Goal: Task Accomplishment & Management: Use online tool/utility

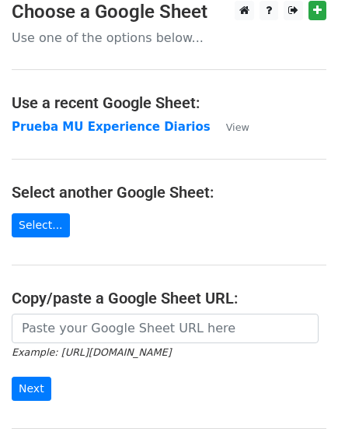
scroll to position [184, 0]
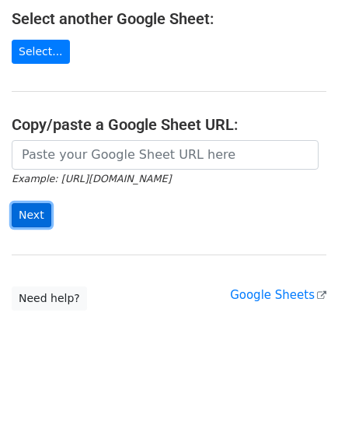
click at [39, 215] on input "Next" at bounding box center [32, 215] width 40 height 24
click at [110, 237] on div "Example: https://docs.google.com/spreadsheets/d/abc/edit Next" at bounding box center [169, 191] width 338 height 103
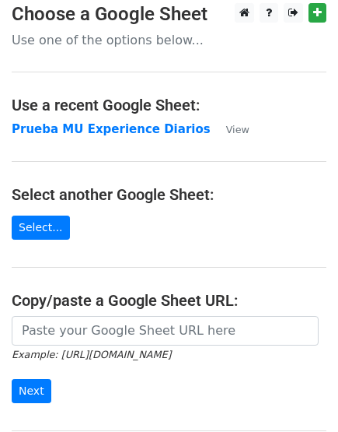
scroll to position [0, 0]
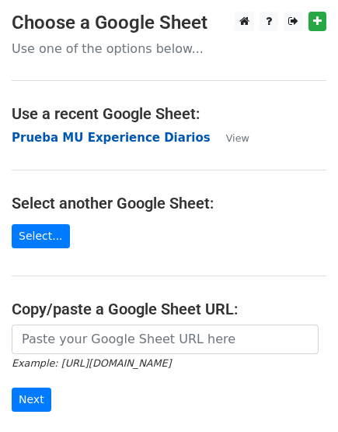
click at [121, 134] on strong "Prueba MU Experience Diarios" at bounding box center [111, 138] width 199 height 14
click at [106, 141] on strong "Prueba MU Experience Diarios" at bounding box center [111, 138] width 199 height 14
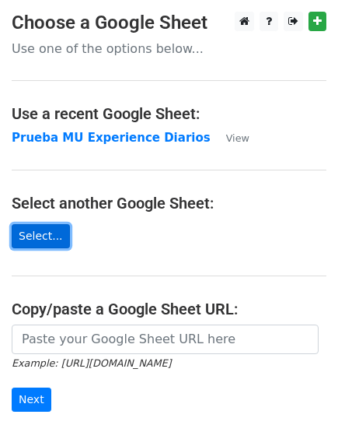
click at [40, 235] on link "Select..." at bounding box center [41, 236] width 58 height 24
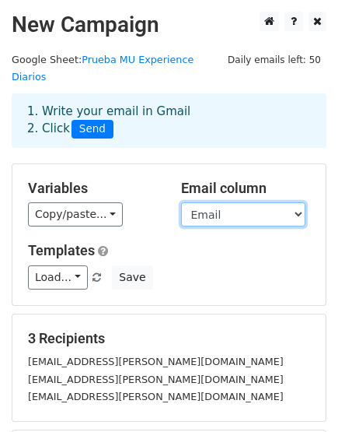
click at [265, 202] on select "Email Name" at bounding box center [243, 214] width 125 height 24
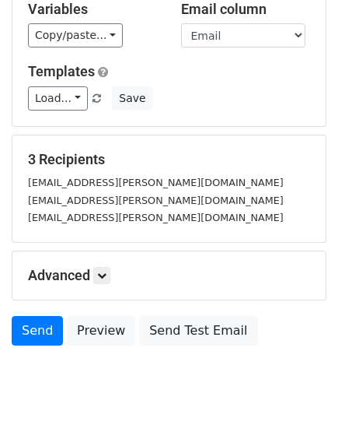
scroll to position [204, 0]
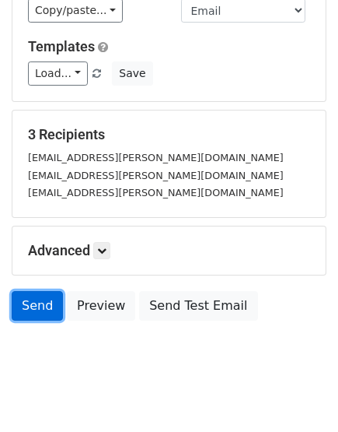
click at [42, 291] on link "Send" at bounding box center [37, 306] width 51 height 30
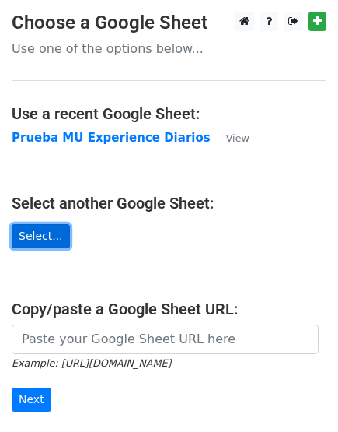
click at [51, 233] on link "Select..." at bounding box center [41, 236] width 58 height 24
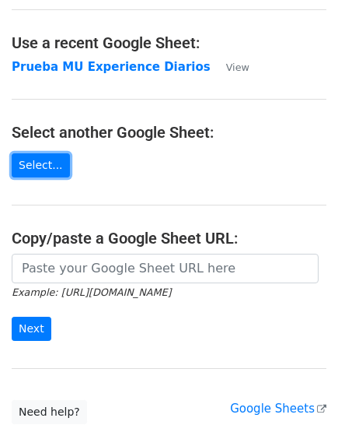
scroll to position [173, 0]
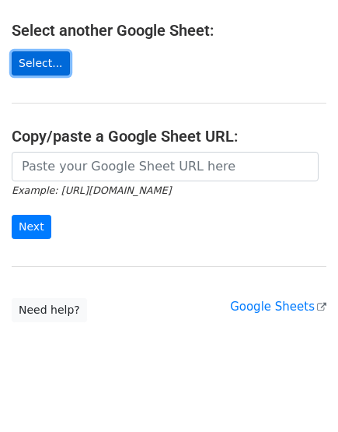
click at [30, 65] on link "Select..." at bounding box center [41, 63] width 58 height 24
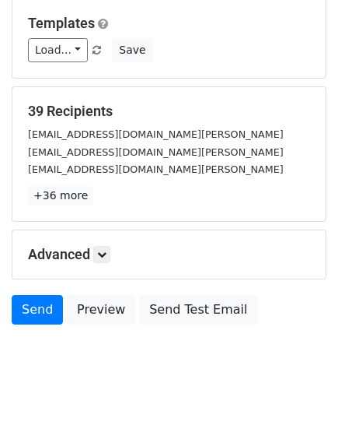
scroll to position [231, 0]
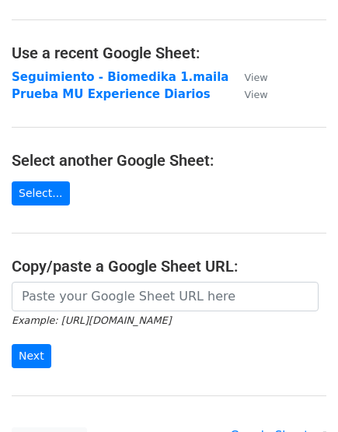
scroll to position [86, 0]
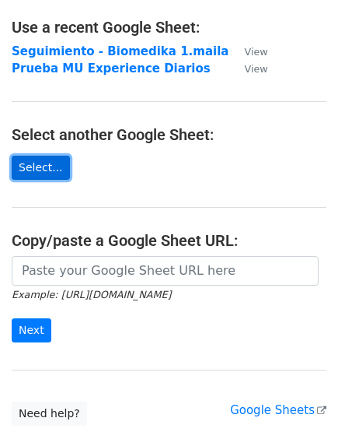
click at [45, 172] on link "Select..." at bounding box center [41, 168] width 58 height 24
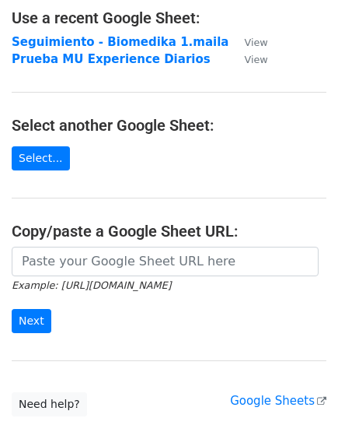
scroll to position [0, 0]
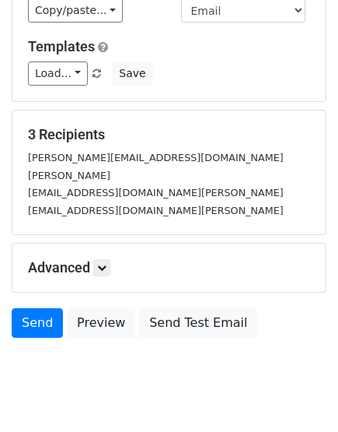
scroll to position [204, 0]
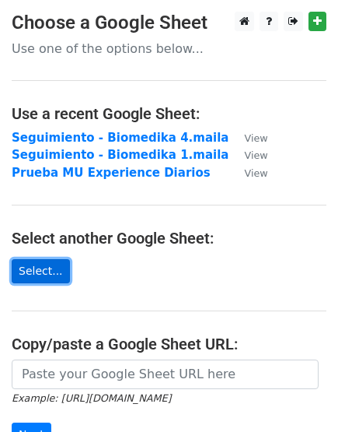
click at [22, 268] on link "Select..." at bounding box center [41, 271] width 58 height 24
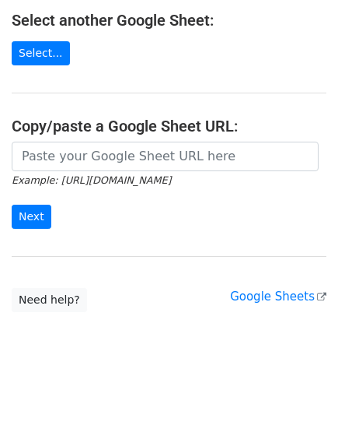
scroll to position [219, 0]
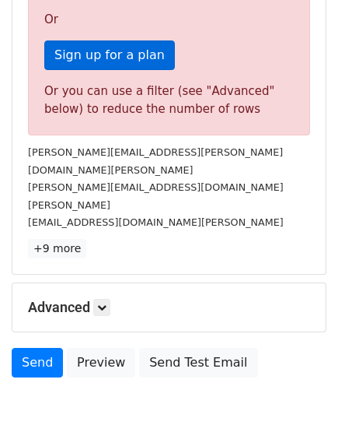
scroll to position [567, 0]
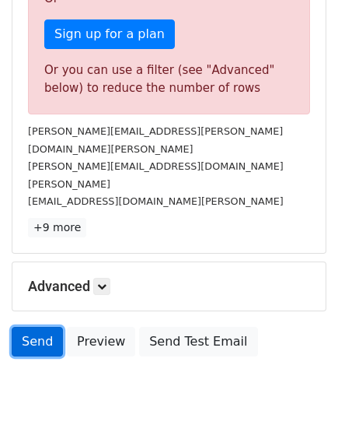
click at [45, 327] on link "Send" at bounding box center [37, 342] width 51 height 30
